Goal: Task Accomplishment & Management: Use online tool/utility

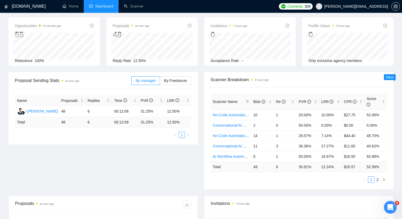
scroll to position [35, 0]
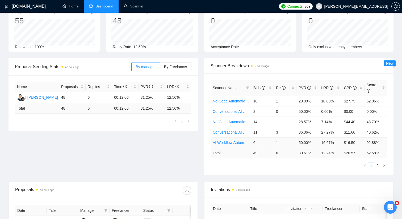
drag, startPoint x: 281, startPoint y: 144, endPoint x: 281, endPoint y: 141, distance: 2.9
click at [281, 144] on td "1" at bounding box center [285, 142] width 23 height 10
click at [279, 131] on td "3" at bounding box center [285, 132] width 23 height 10
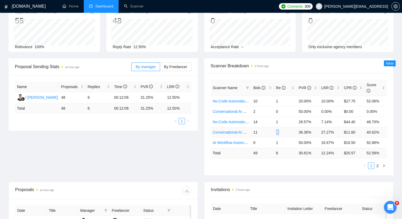
click at [279, 131] on td "3" at bounding box center [285, 132] width 23 height 10
click at [134, 7] on link "Scanner" at bounding box center [134, 6] width 20 height 5
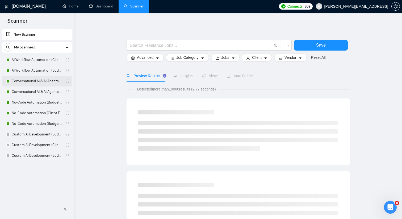
click at [53, 81] on link "Conversational AI & AI Agents (Client Filters)" at bounding box center [37, 81] width 51 height 11
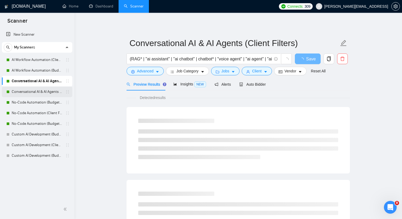
click at [54, 94] on link "Conversational AI & AI Agents (Budget Filters)" at bounding box center [37, 91] width 51 height 11
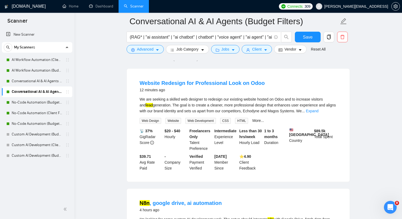
scroll to position [44, 0]
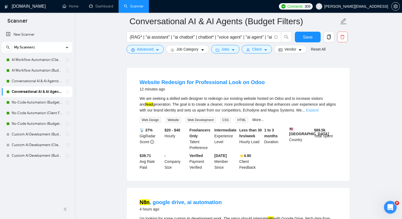
click at [319, 110] on link "Expand" at bounding box center [312, 110] width 13 height 4
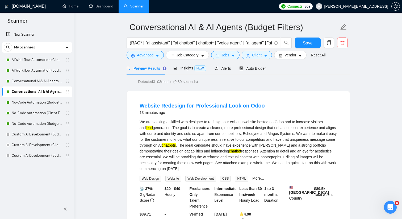
scroll to position [0, 0]
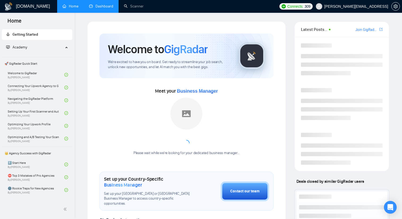
click at [101, 8] on link "Dashboard" at bounding box center [101, 6] width 24 height 5
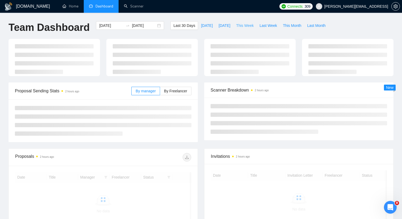
click at [248, 27] on span "This Week" at bounding box center [245, 26] width 18 height 6
type input "[DATE]"
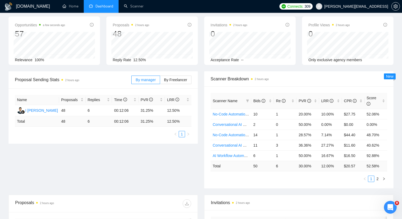
scroll to position [24, 0]
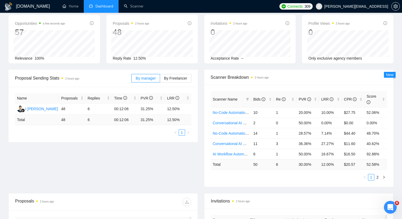
click at [277, 164] on td "6" at bounding box center [285, 164] width 23 height 10
click at [279, 174] on ul "1 2" at bounding box center [299, 177] width 177 height 6
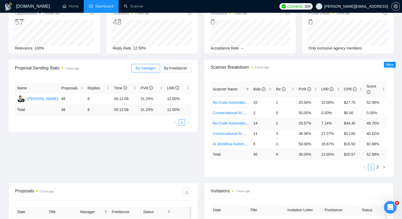
scroll to position [39, 0]
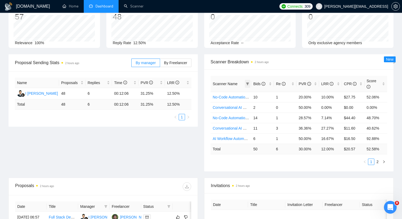
click at [246, 82] on span at bounding box center [247, 84] width 5 height 8
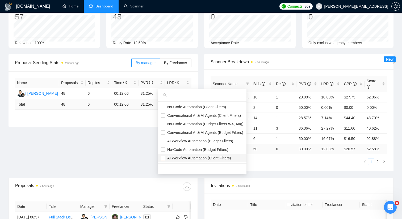
click at [162, 158] on input "checkbox" at bounding box center [163, 158] width 4 height 4
checkbox input "true"
click at [162, 140] on input "checkbox" at bounding box center [163, 141] width 4 height 4
checkbox input "true"
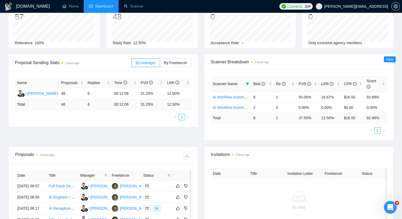
click at [154, 142] on div "Proposal Sending Stats 2 hours ago By manager By Freelancer Name Proposals Repl…" at bounding box center [201, 100] width 392 height 92
click at [230, 108] on link "AI Workflow Automation (Client Filters)" at bounding box center [245, 107] width 64 height 4
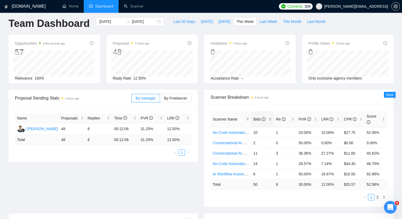
scroll to position [8, 0]
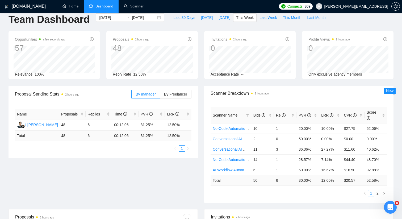
click at [277, 181] on td "6" at bounding box center [285, 180] width 23 height 10
click at [328, 179] on td "12.00 %" at bounding box center [330, 180] width 23 height 10
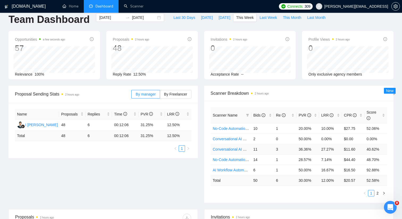
click at [326, 151] on td "27.27%" at bounding box center [330, 149] width 23 height 10
click at [330, 171] on td "16.67%" at bounding box center [330, 170] width 23 height 10
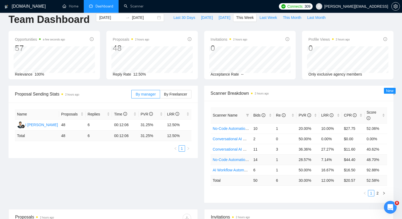
click at [327, 158] on td "7.14%" at bounding box center [330, 159] width 23 height 10
click at [327, 127] on td "10.00%" at bounding box center [330, 128] width 23 height 10
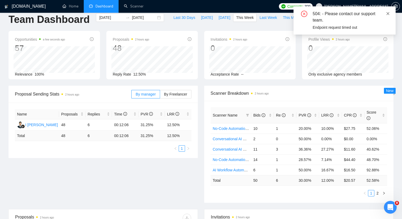
click at [390, 11] on span at bounding box center [388, 13] width 4 height 4
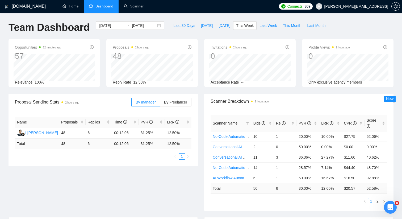
scroll to position [3, 0]
